Goal: Obtain resource: Obtain resource

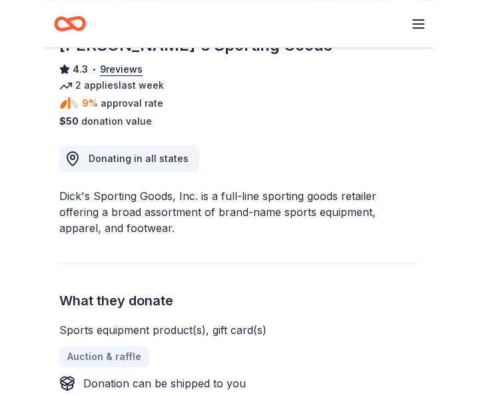
scroll to position [133, 0]
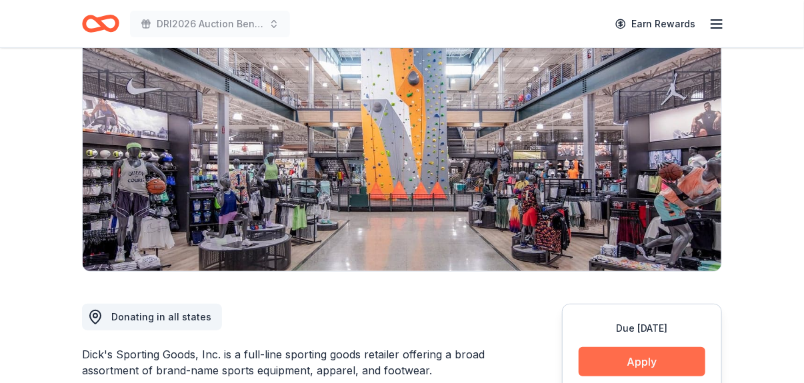
click at [391, 360] on button "Apply" at bounding box center [642, 361] width 127 height 29
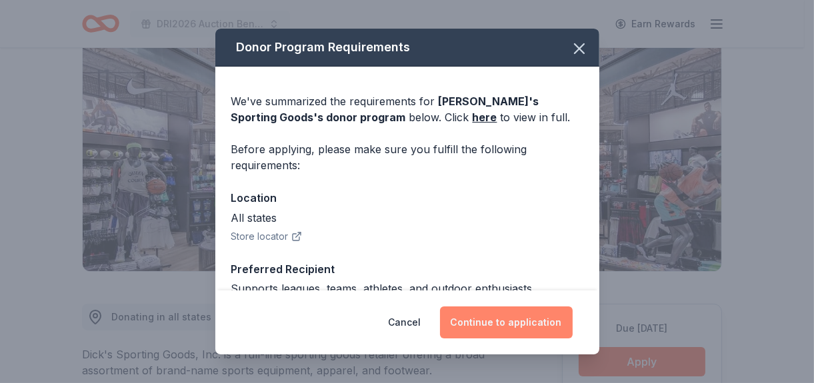
click at [391, 330] on button "Continue to application" at bounding box center [506, 323] width 133 height 32
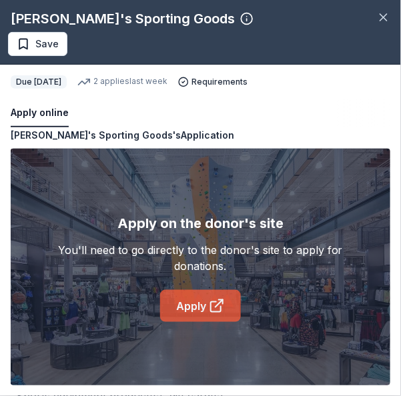
click at [215, 300] on icon at bounding box center [217, 306] width 16 height 16
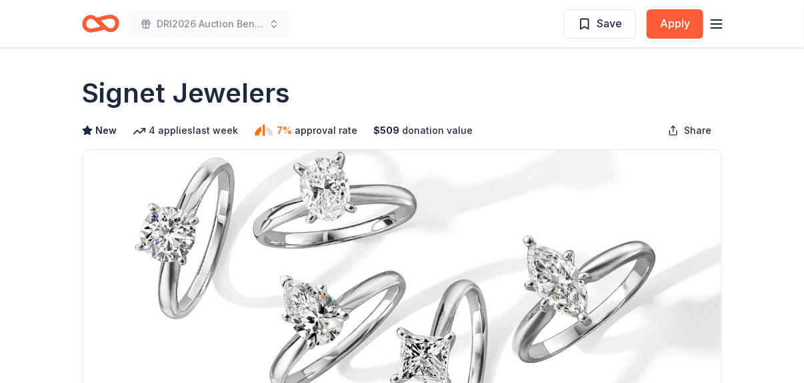
click at [468, 24] on line "button" at bounding box center [716, 24] width 11 height 0
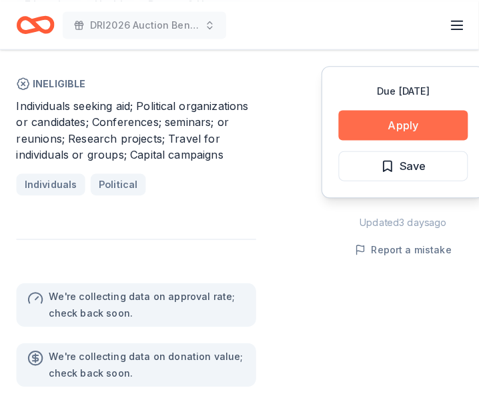
scroll to position [1000, 0]
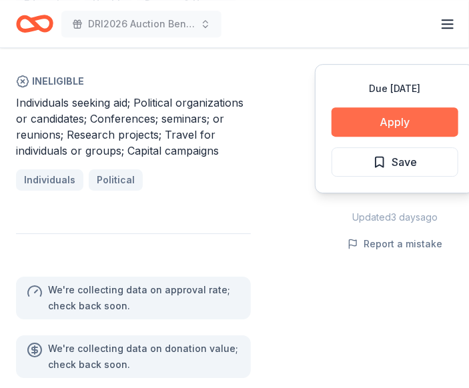
click at [413, 123] on button "Apply" at bounding box center [394, 121] width 127 height 29
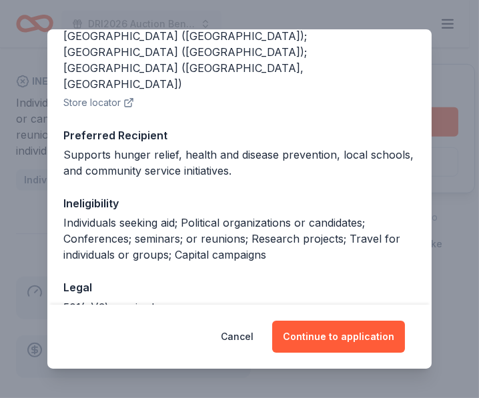
scroll to position [232, 0]
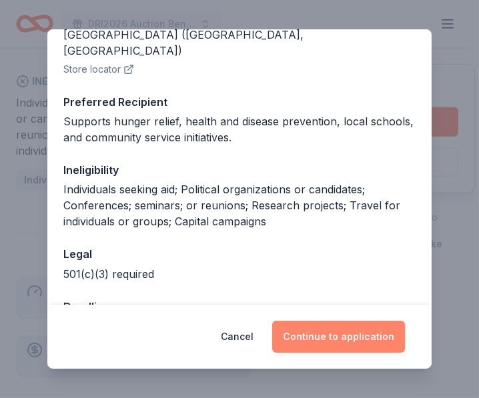
click at [335, 337] on button "Continue to application" at bounding box center [338, 337] width 133 height 32
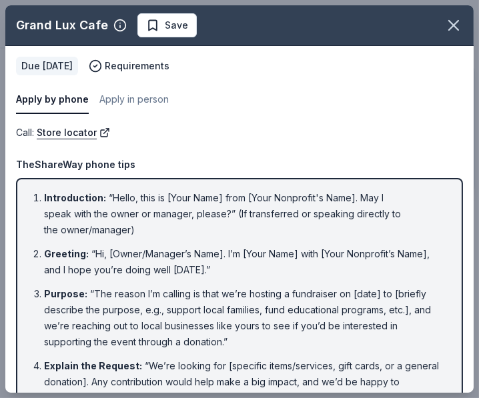
drag, startPoint x: 150, startPoint y: 0, endPoint x: 37, endPoint y: 23, distance: 115.1
click at [35, 24] on div "Grand Lux Cafe" at bounding box center [62, 25] width 92 height 21
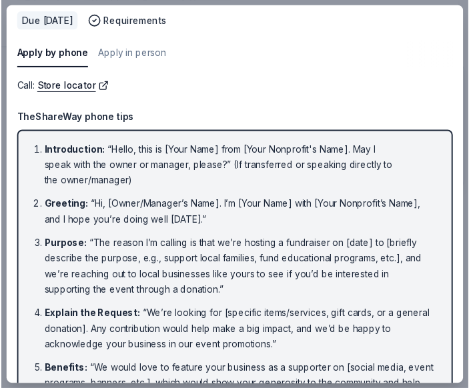
scroll to position [0, 0]
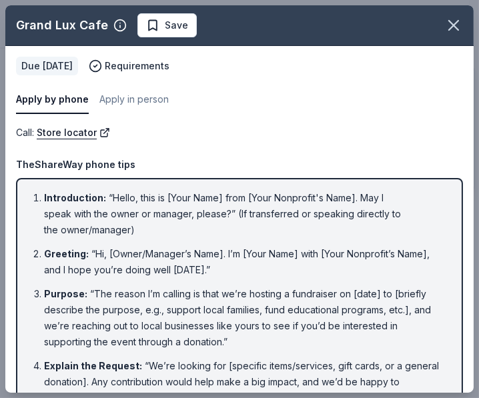
click at [277, 165] on div "TheShareWay phone tips" at bounding box center [239, 165] width 447 height 16
click at [445, 32] on icon "button" at bounding box center [453, 25] width 19 height 19
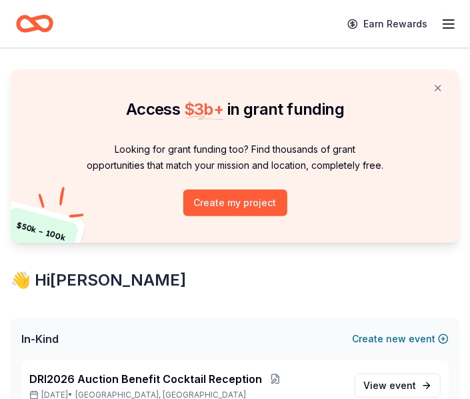
drag, startPoint x: 439, startPoint y: 85, endPoint x: 397, endPoint y: 91, distance: 42.5
click at [438, 85] on button at bounding box center [438, 88] width 32 height 27
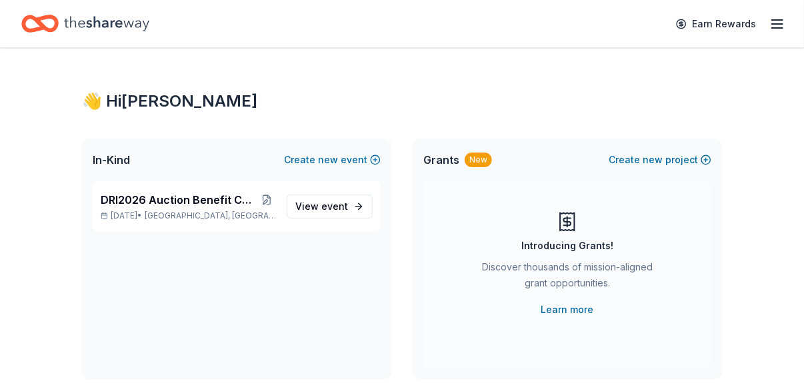
click at [469, 24] on icon "button" at bounding box center [777, 24] width 16 height 16
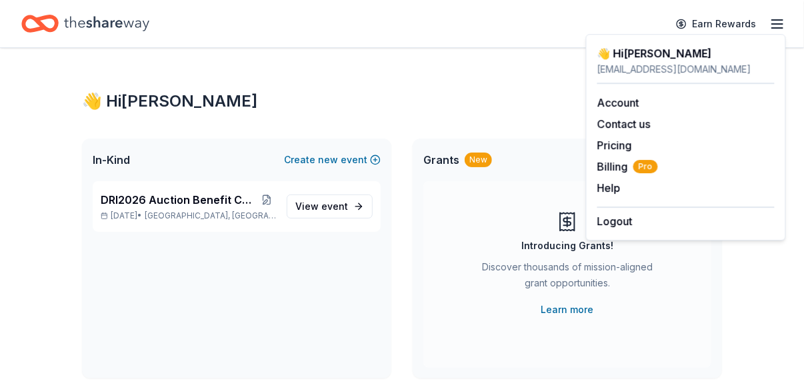
click at [252, 104] on div "👋 Hi Simone" at bounding box center [402, 101] width 640 height 21
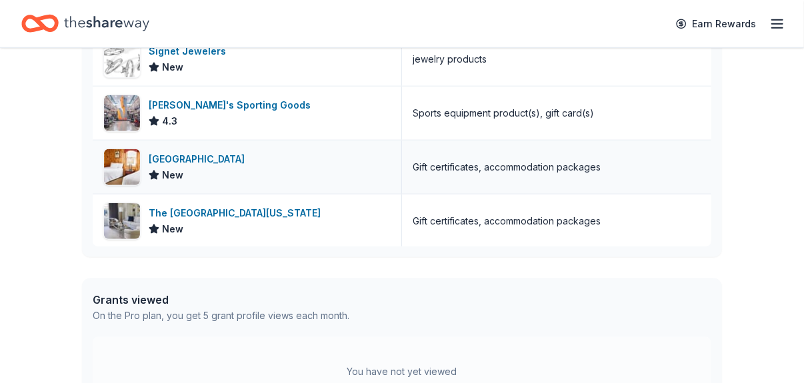
scroll to position [557, 0]
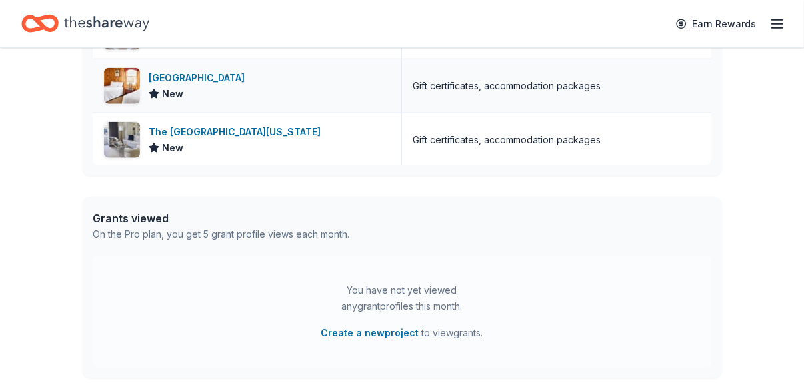
click at [221, 79] on div "[GEOGRAPHIC_DATA]" at bounding box center [199, 78] width 101 height 16
click at [469, 28] on line "button" at bounding box center [777, 28] width 11 height 0
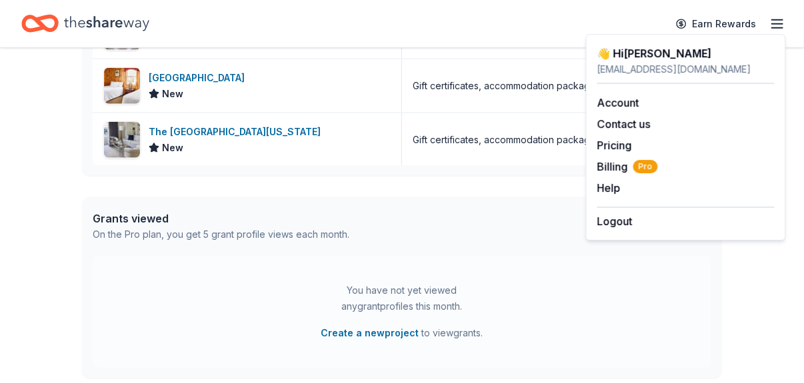
click at [198, 32] on div "Earn Rewards" at bounding box center [401, 23] width 761 height 31
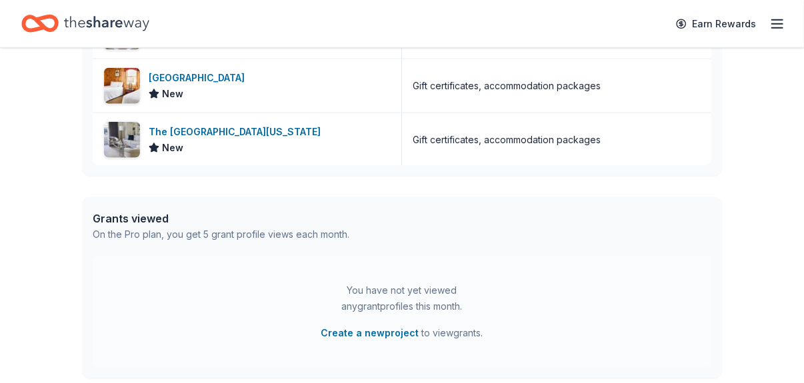
click at [83, 18] on icon "Home" at bounding box center [106, 23] width 85 height 27
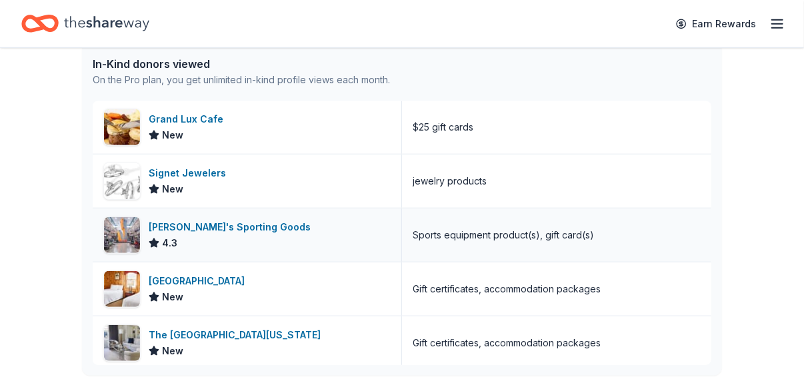
scroll to position [0, 0]
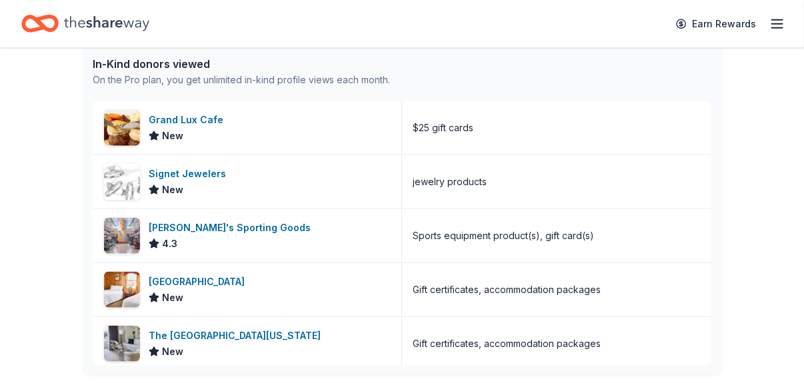
click at [127, 27] on icon "Home" at bounding box center [106, 23] width 85 height 27
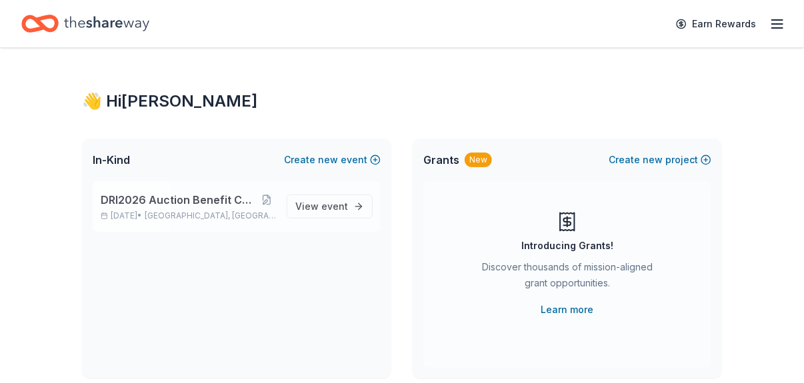
click at [195, 197] on span "DRI2026 Auction Benefit Cocktail Reception" at bounding box center [179, 200] width 157 height 16
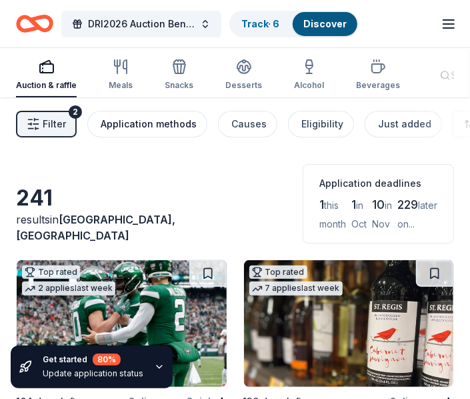
click at [136, 125] on div "Application methods" at bounding box center [149, 124] width 96 height 16
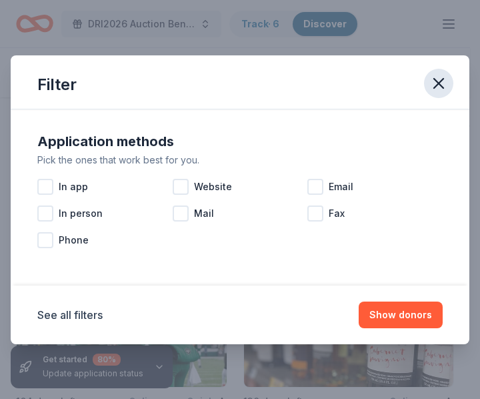
click at [439, 81] on icon "button" at bounding box center [438, 83] width 9 height 9
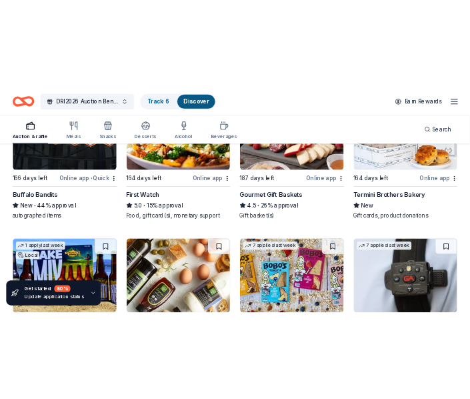
scroll to position [1360, 0]
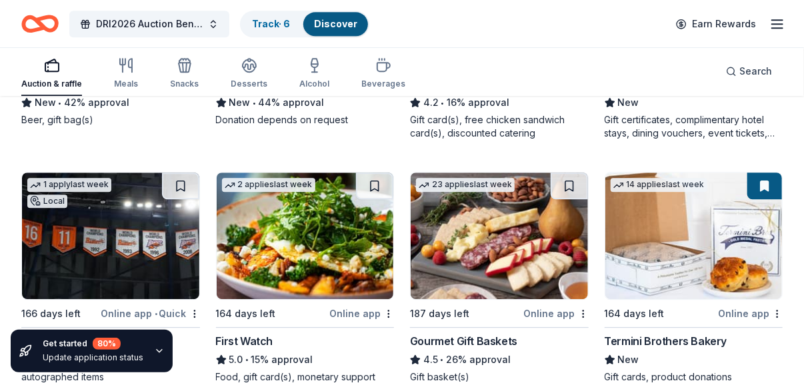
click at [469, 24] on icon "button" at bounding box center [777, 24] width 16 height 16
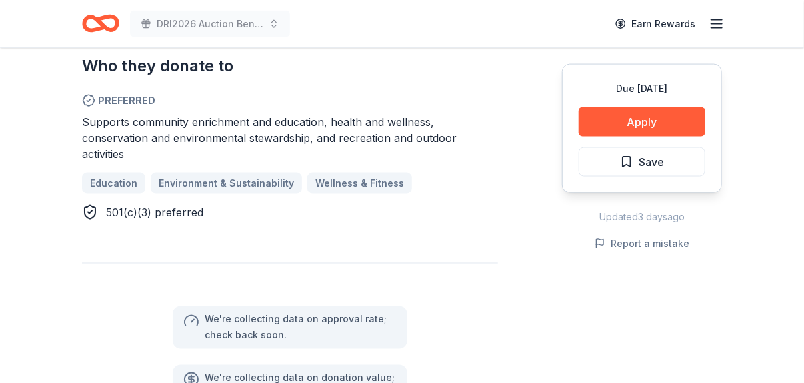
scroll to position [667, 0]
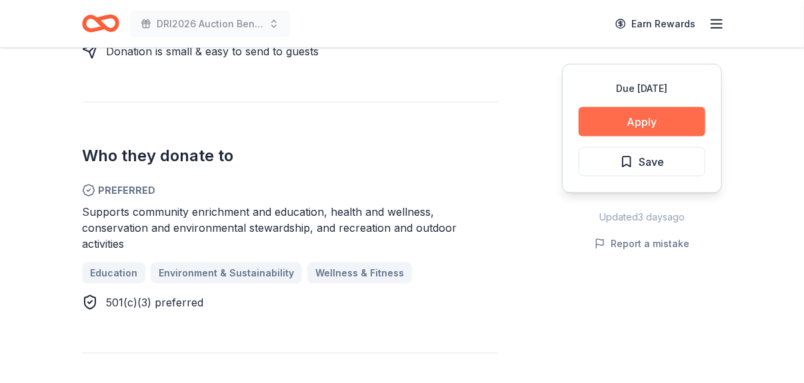
click at [655, 125] on button "Apply" at bounding box center [642, 121] width 127 height 29
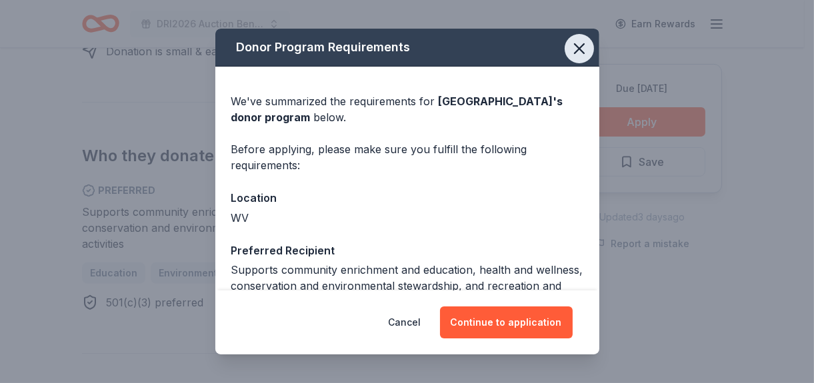
click at [570, 51] on icon "button" at bounding box center [579, 48] width 19 height 19
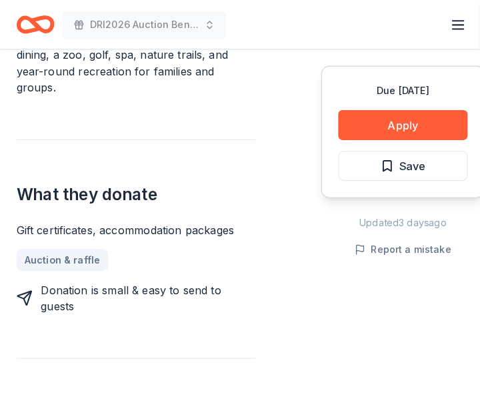
scroll to position [133, 0]
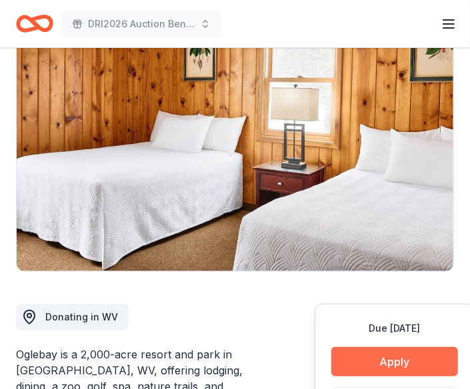
click at [412, 350] on button "Apply" at bounding box center [394, 361] width 127 height 29
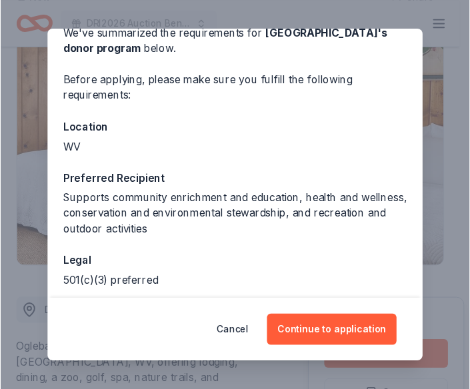
scroll to position [128, 0]
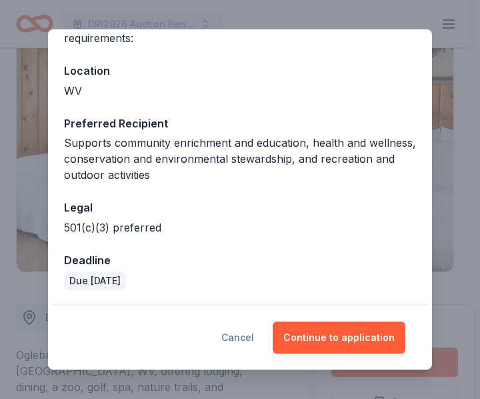
click at [232, 335] on button "Cancel" at bounding box center [237, 337] width 33 height 32
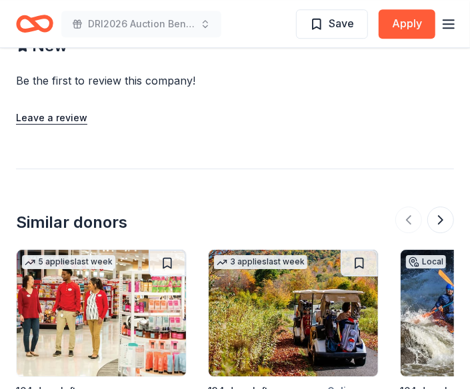
scroll to position [1467, 0]
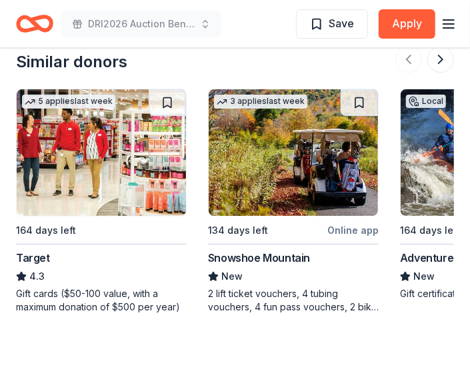
click at [39, 250] on div "Target" at bounding box center [33, 258] width 34 height 16
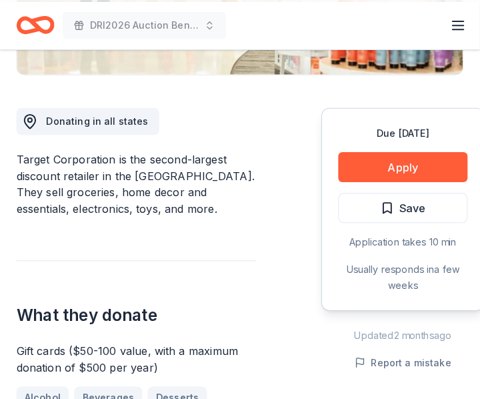
scroll to position [467, 0]
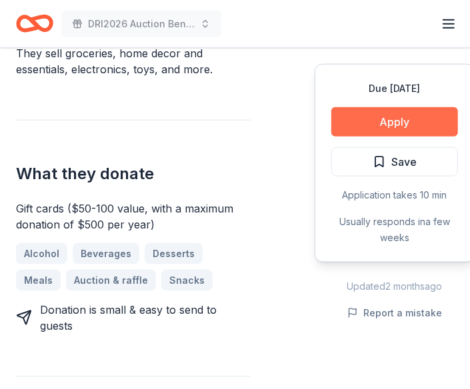
click at [406, 119] on button "Apply" at bounding box center [394, 121] width 127 height 29
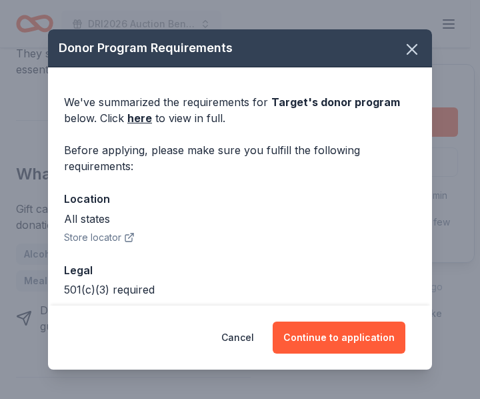
scroll to position [63, 0]
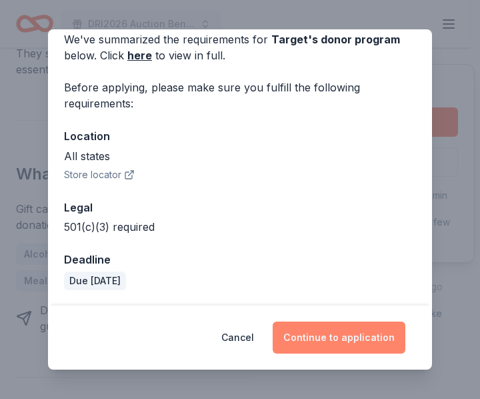
click at [352, 339] on button "Continue to application" at bounding box center [339, 337] width 133 height 32
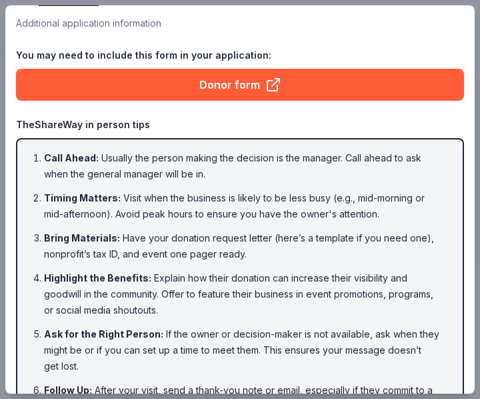
scroll to position [0, 0]
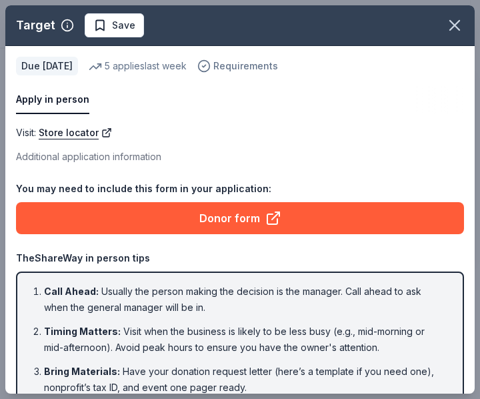
click at [271, 62] on span "Requirements" at bounding box center [245, 66] width 65 height 16
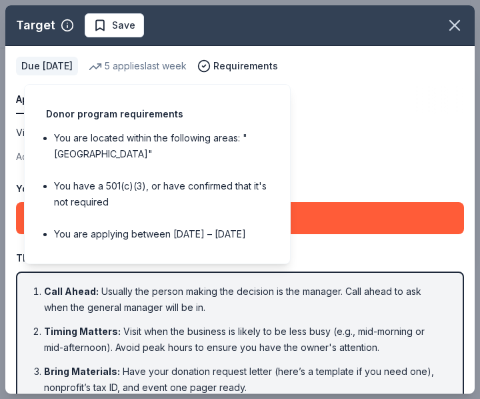
click at [374, 113] on div "Apply in person" at bounding box center [240, 100] width 448 height 28
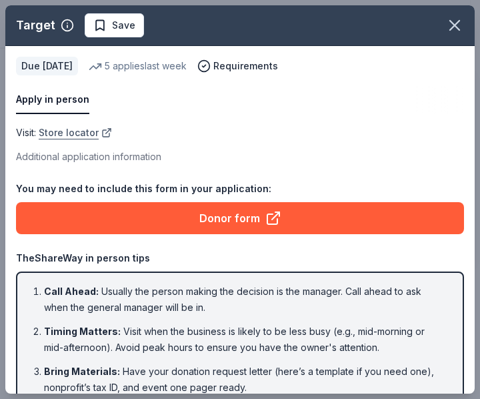
click at [81, 133] on link "Store locator" at bounding box center [75, 133] width 73 height 16
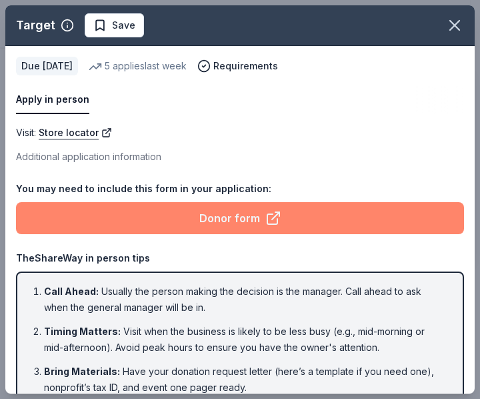
click at [266, 217] on icon at bounding box center [273, 218] width 16 height 16
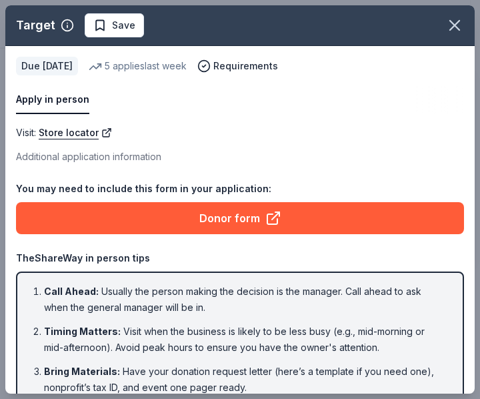
click at [65, 107] on button "Apply in person" at bounding box center [52, 100] width 73 height 28
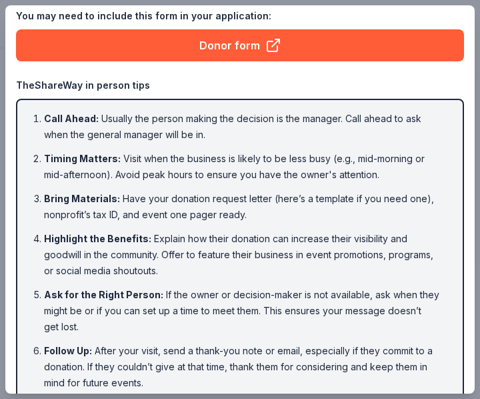
scroll to position [192, 0]
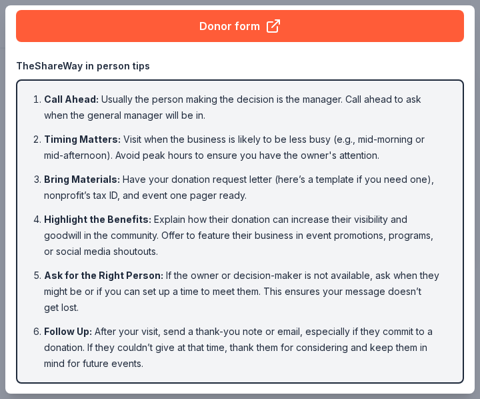
drag, startPoint x: 19, startPoint y: 61, endPoint x: 47, endPoint y: 131, distance: 76.3
click at [49, 213] on div "TheShareWay in person tips Call Ahead : Usually the person making the decision …" at bounding box center [240, 220] width 448 height 325
drag, startPoint x: 49, startPoint y: 103, endPoint x: 65, endPoint y: 146, distance: 46.2
click at [65, 146] on ol "Call Ahead : Usually the person making the decision is the manager. Call ahead …" at bounding box center [240, 231] width 424 height 280
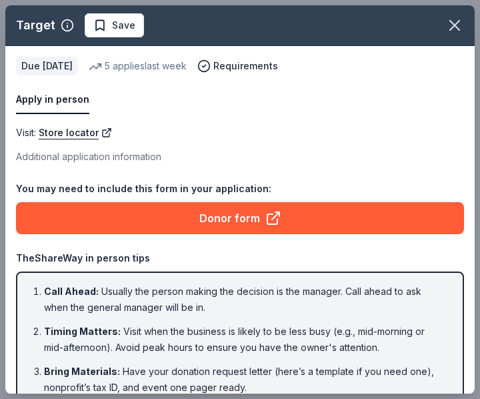
click at [163, 307] on li "Call Ahead : Usually the person making the decision is the manager. Call ahead …" at bounding box center [244, 299] width 400 height 32
drag, startPoint x: 39, startPoint y: 287, endPoint x: 135, endPoint y: 283, distance: 95.4
click at [69, 105] on button "Apply in person" at bounding box center [52, 100] width 73 height 28
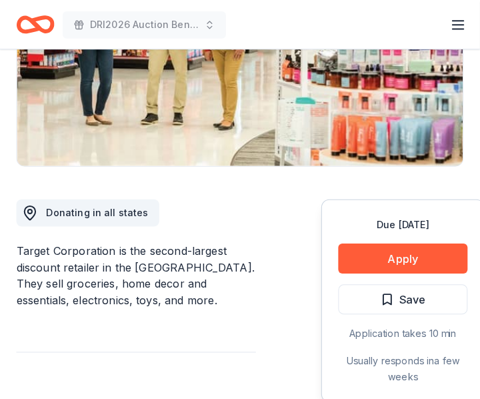
scroll to position [267, 0]
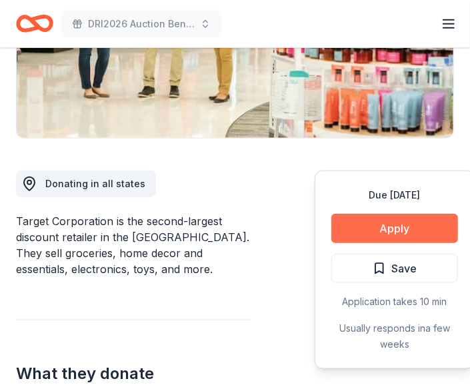
click at [402, 229] on button "Apply" at bounding box center [394, 228] width 127 height 29
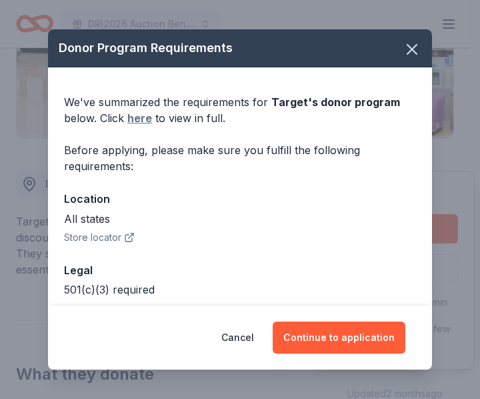
click at [147, 120] on link "here" at bounding box center [139, 118] width 25 height 16
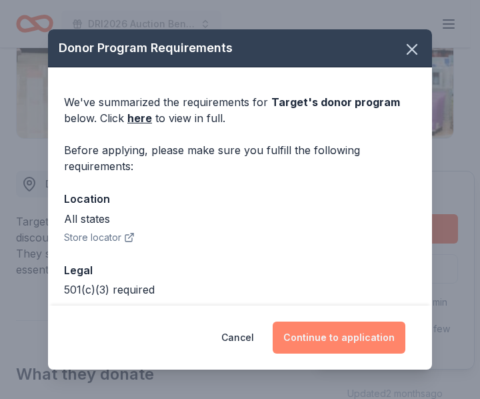
click at [362, 336] on button "Continue to application" at bounding box center [339, 337] width 133 height 32
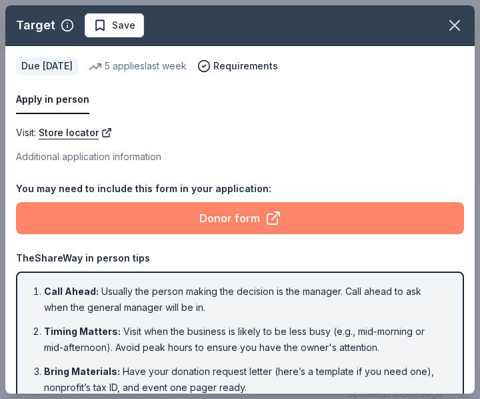
click at [221, 213] on link "Donor form" at bounding box center [240, 218] width 448 height 32
click at [235, 220] on link "Donor form" at bounding box center [240, 218] width 448 height 32
